Goal: Task Accomplishment & Management: Manage account settings

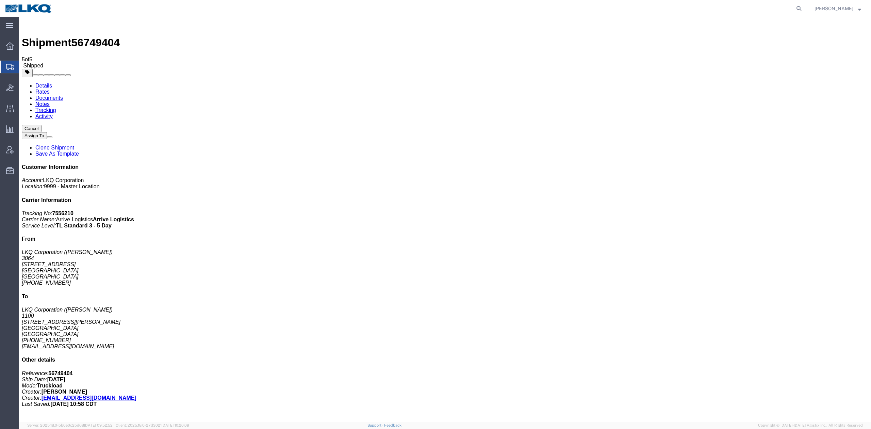
click at [0, 0] on span "Shipment Manager" at bounding box center [0, 0] width 0 height 0
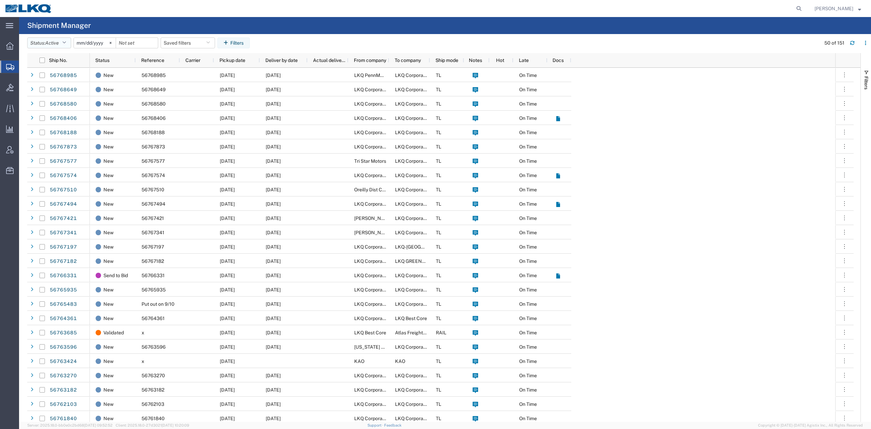
click at [61, 43] on button "Status: Active" at bounding box center [49, 42] width 44 height 11
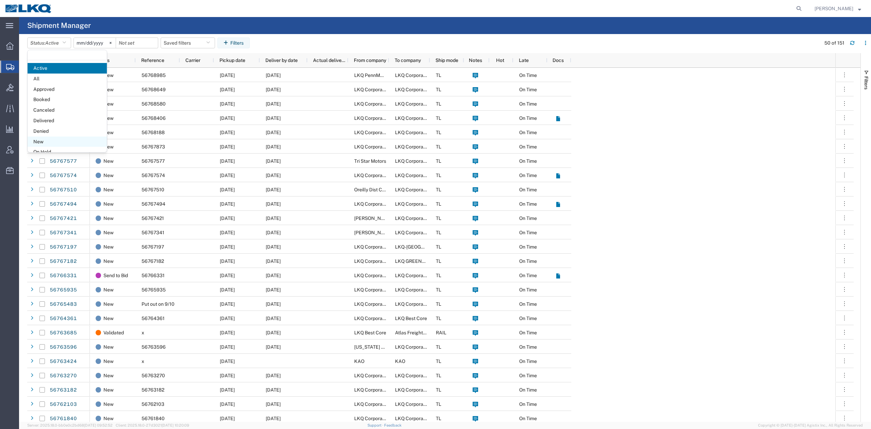
click at [47, 139] on span "New" at bounding box center [67, 141] width 79 height 11
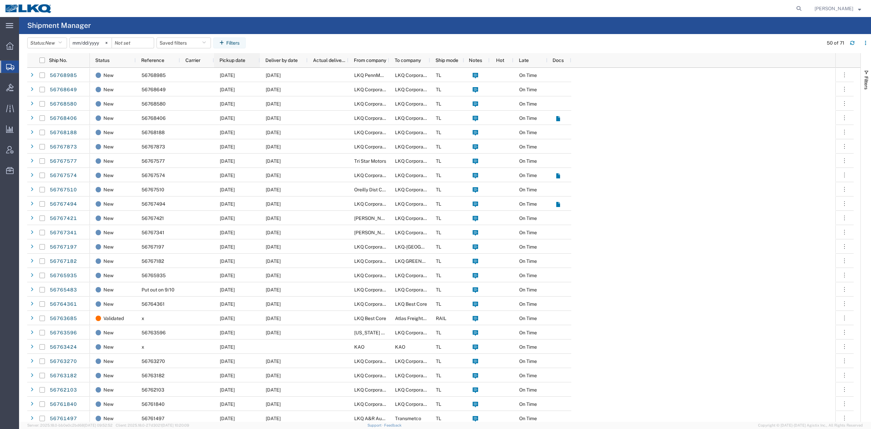
click at [233, 63] on span "Pickup date" at bounding box center [232, 59] width 26 height 5
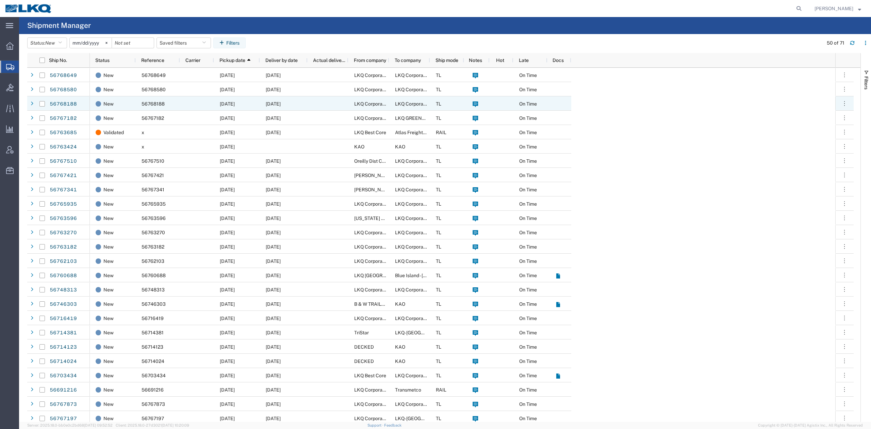
click at [235, 101] on span "[DATE]" at bounding box center [227, 103] width 15 height 5
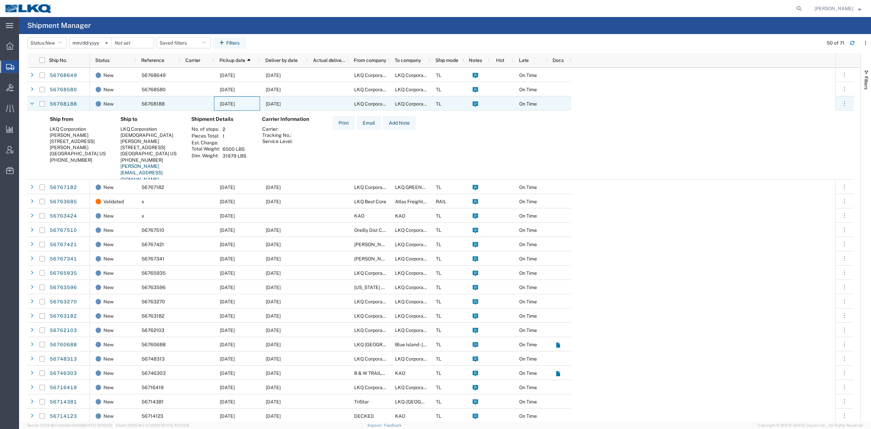
click at [235, 101] on span "[DATE]" at bounding box center [227, 103] width 15 height 5
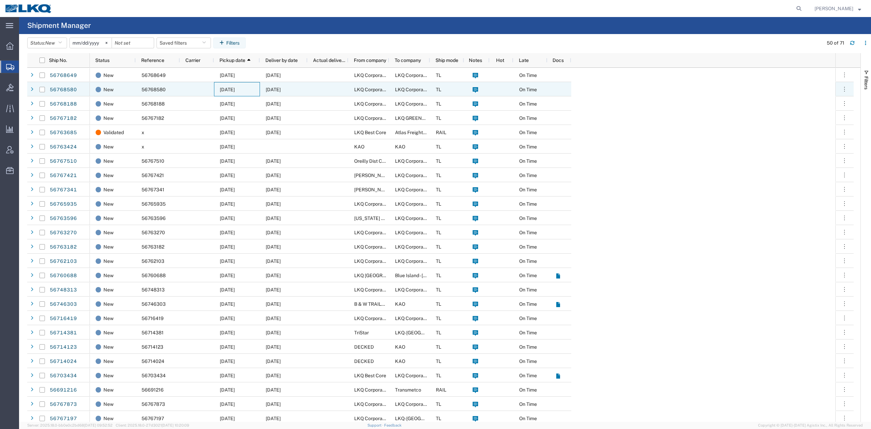
click at [235, 90] on span "[DATE]" at bounding box center [227, 89] width 15 height 5
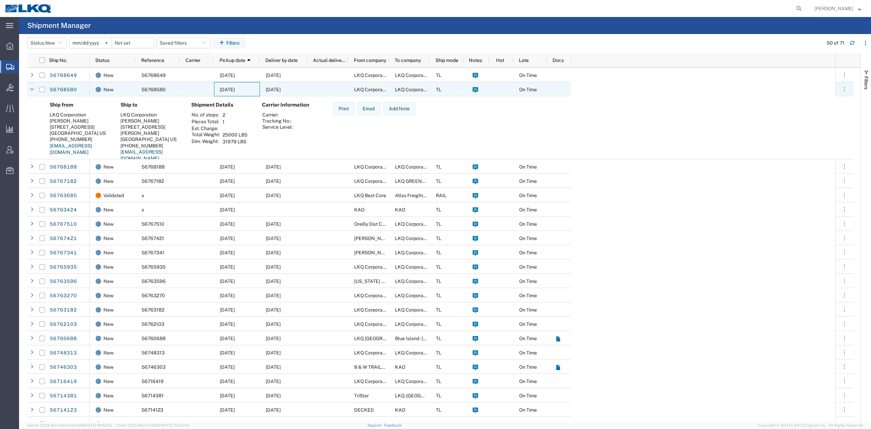
click at [235, 90] on span "[DATE]" at bounding box center [227, 89] width 15 height 5
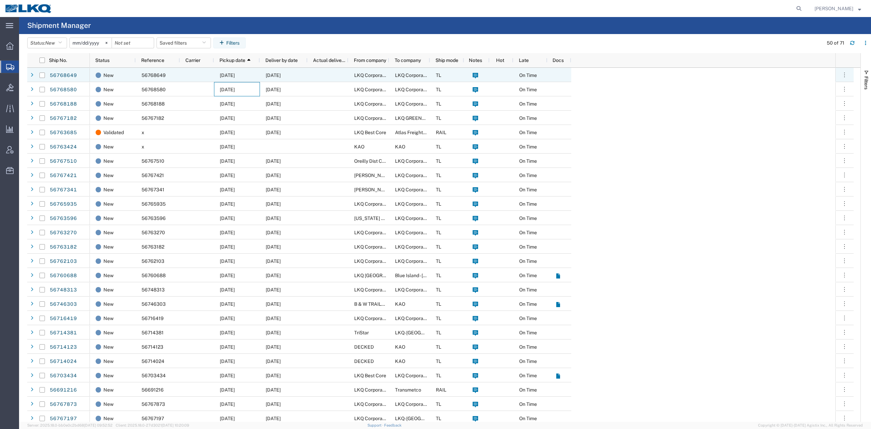
click at [251, 75] on div "[DATE]" at bounding box center [237, 75] width 46 height 14
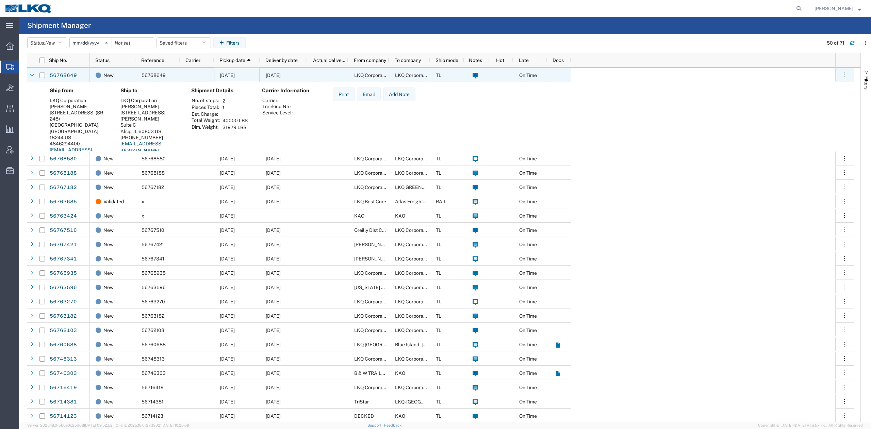
click at [251, 75] on div "[DATE]" at bounding box center [237, 75] width 46 height 14
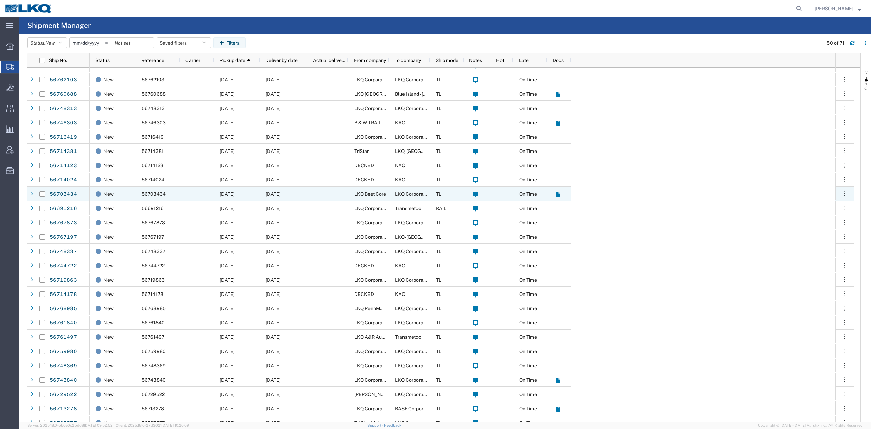
scroll to position [272, 0]
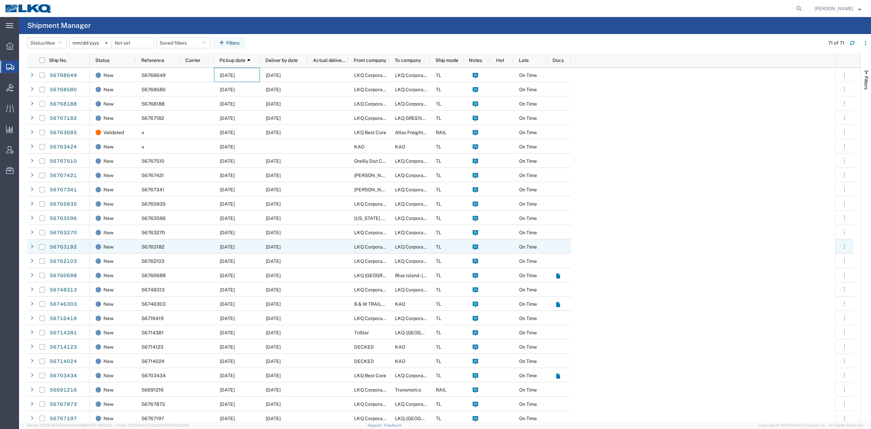
click at [235, 249] on span "[DATE]" at bounding box center [227, 246] width 15 height 5
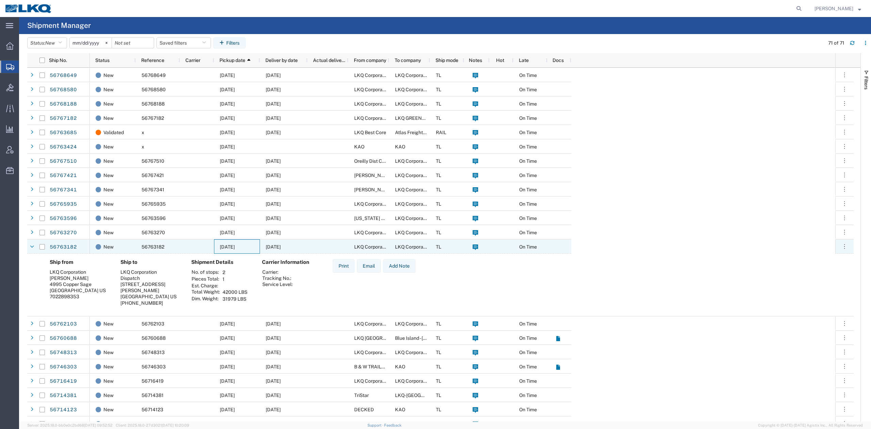
click at [235, 249] on span "[DATE]" at bounding box center [227, 246] width 15 height 5
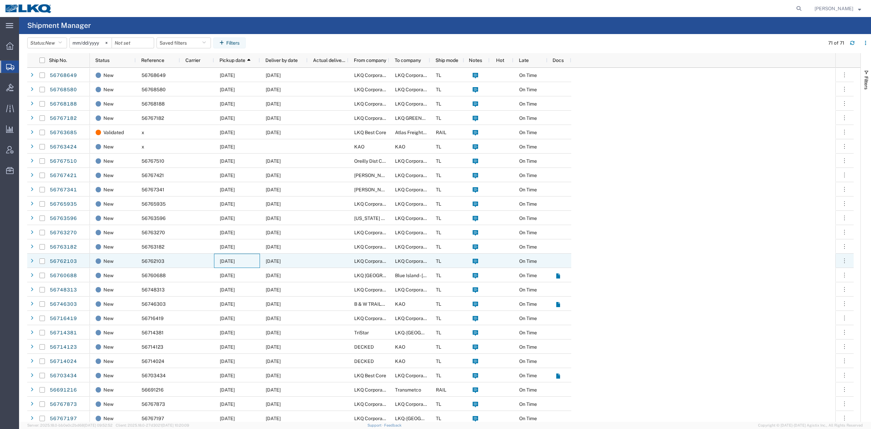
click at [244, 264] on div "[DATE]" at bounding box center [237, 260] width 46 height 14
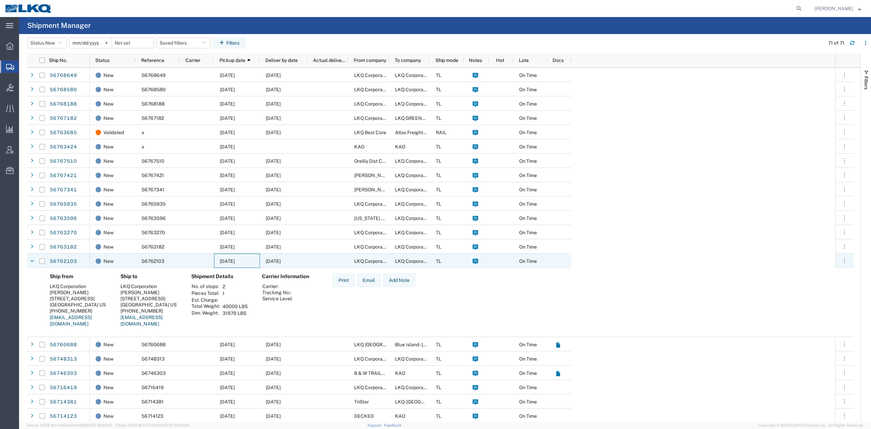
click at [244, 264] on div "[DATE]" at bounding box center [237, 260] width 46 height 14
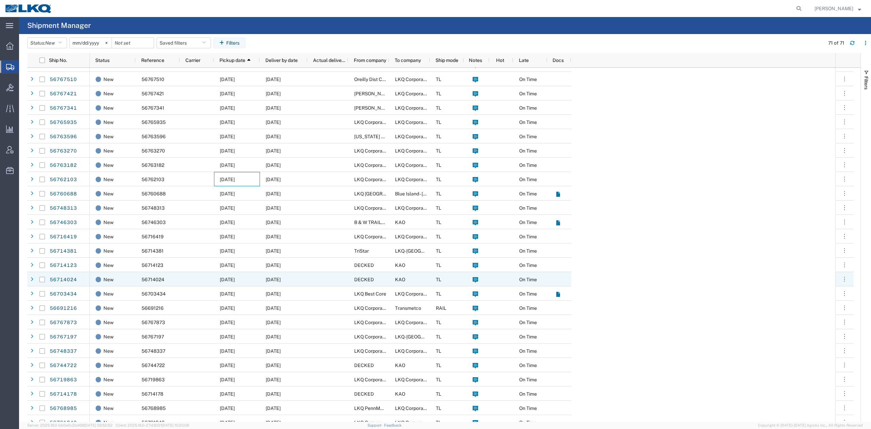
scroll to position [90, 0]
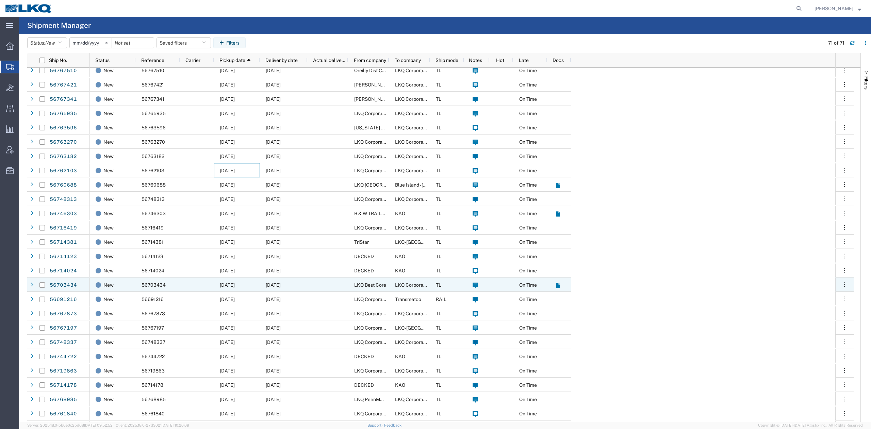
click at [230, 280] on div "[DATE]" at bounding box center [237, 284] width 46 height 14
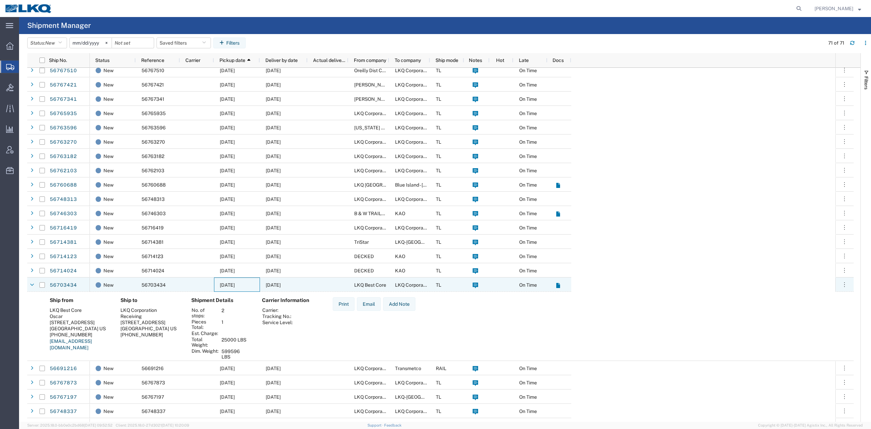
click at [230, 280] on div "[DATE]" at bounding box center [237, 284] width 46 height 14
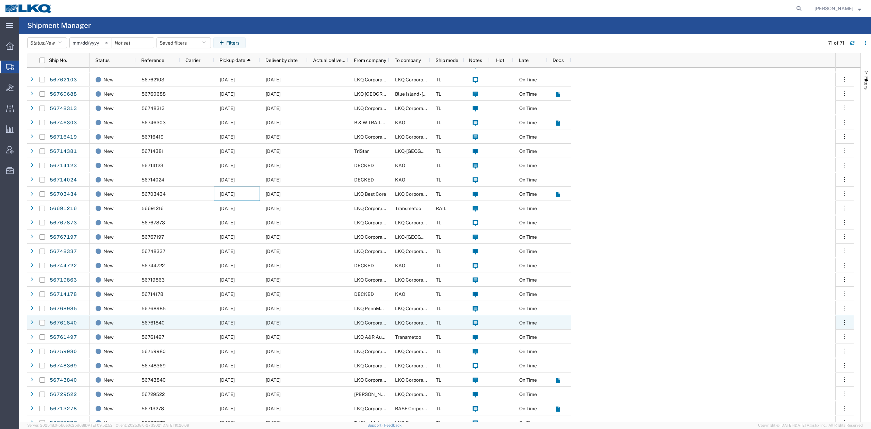
scroll to position [0, 0]
